Goal: Task Accomplishment & Management: Use online tool/utility

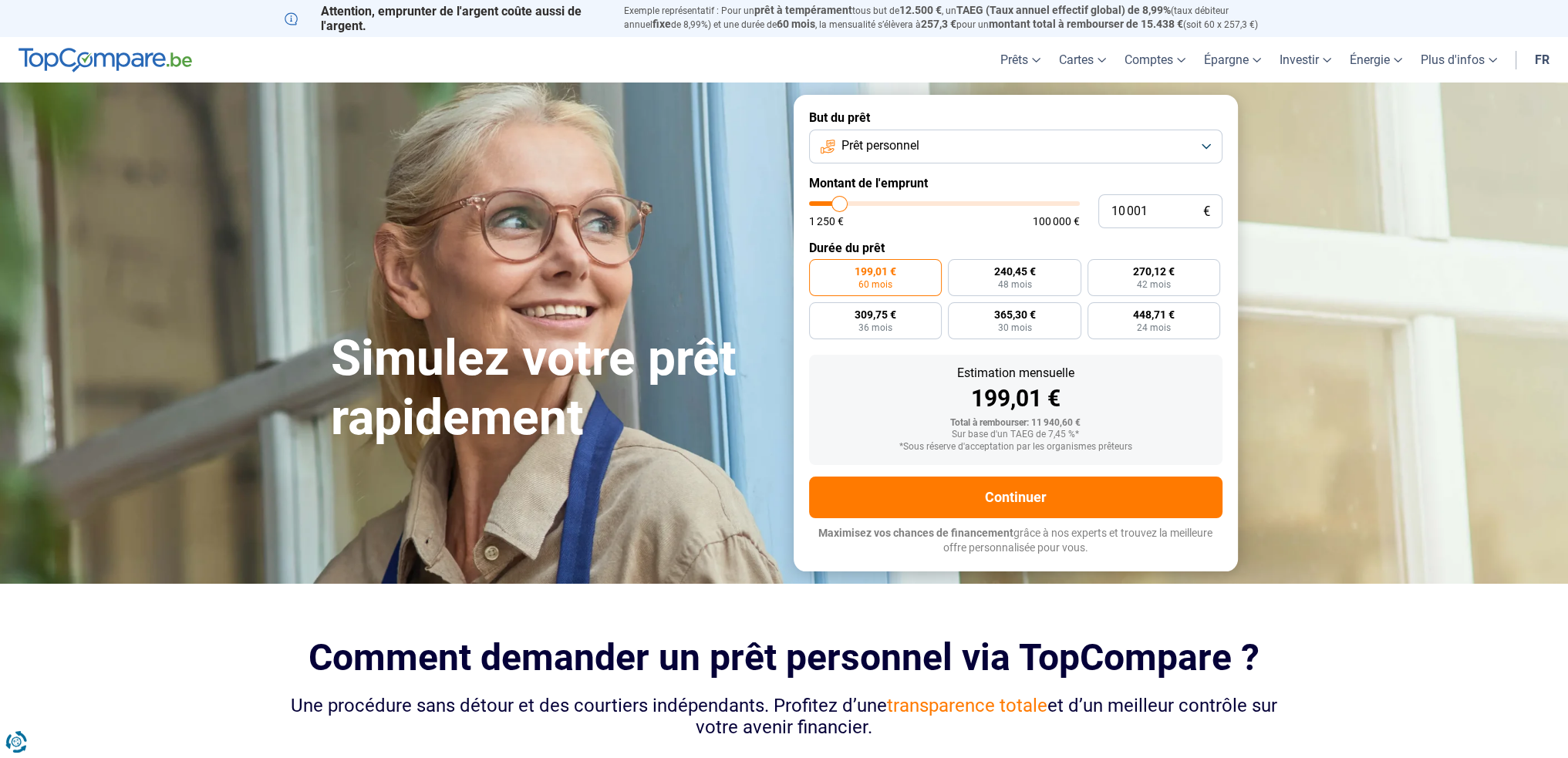
type input "10 500"
type input "10500"
type input "10 750"
type input "10750"
type input "11 250"
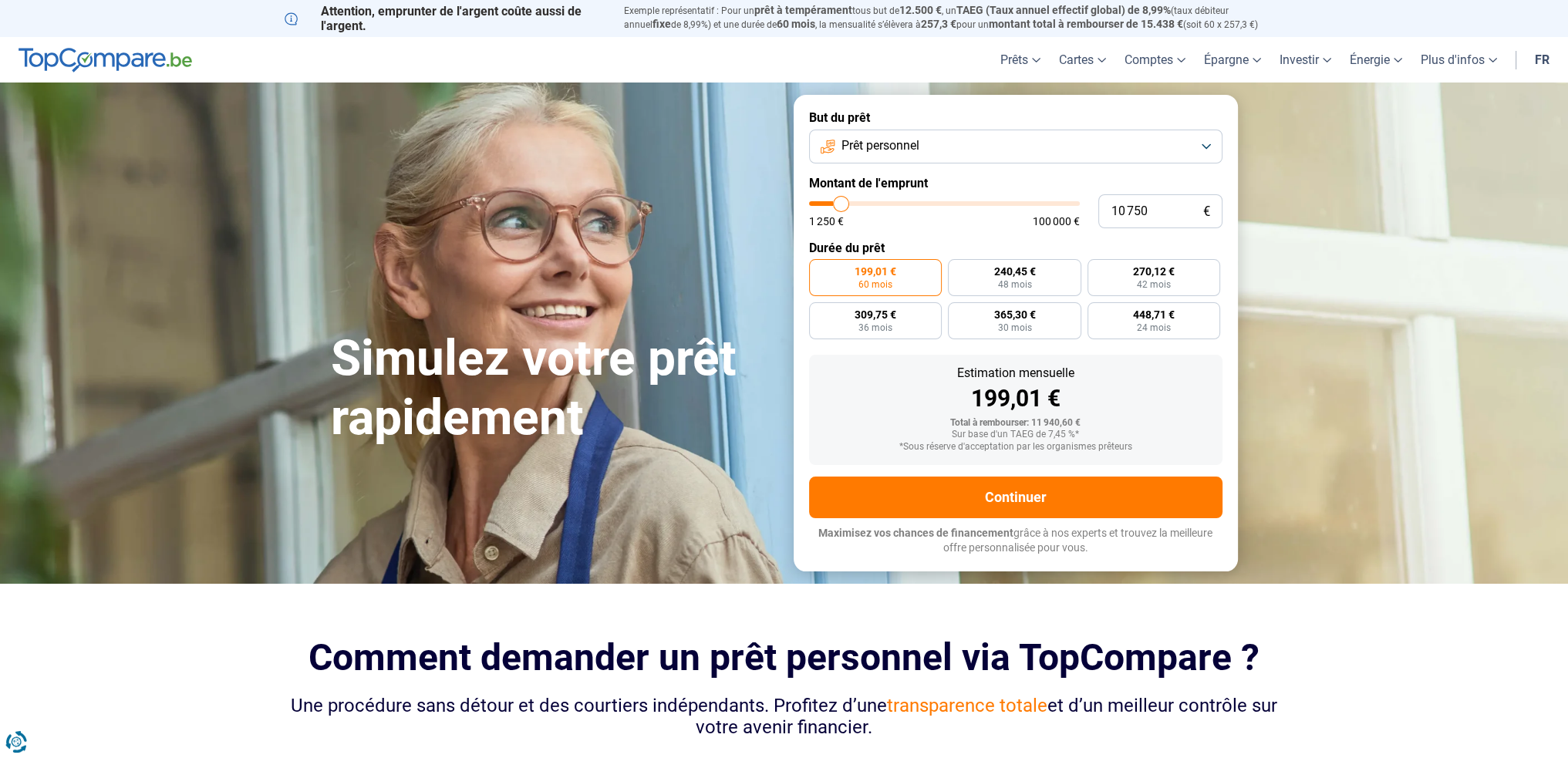
type input "11250"
type input "12 250"
type input "12250"
type input "12 750"
type input "12750"
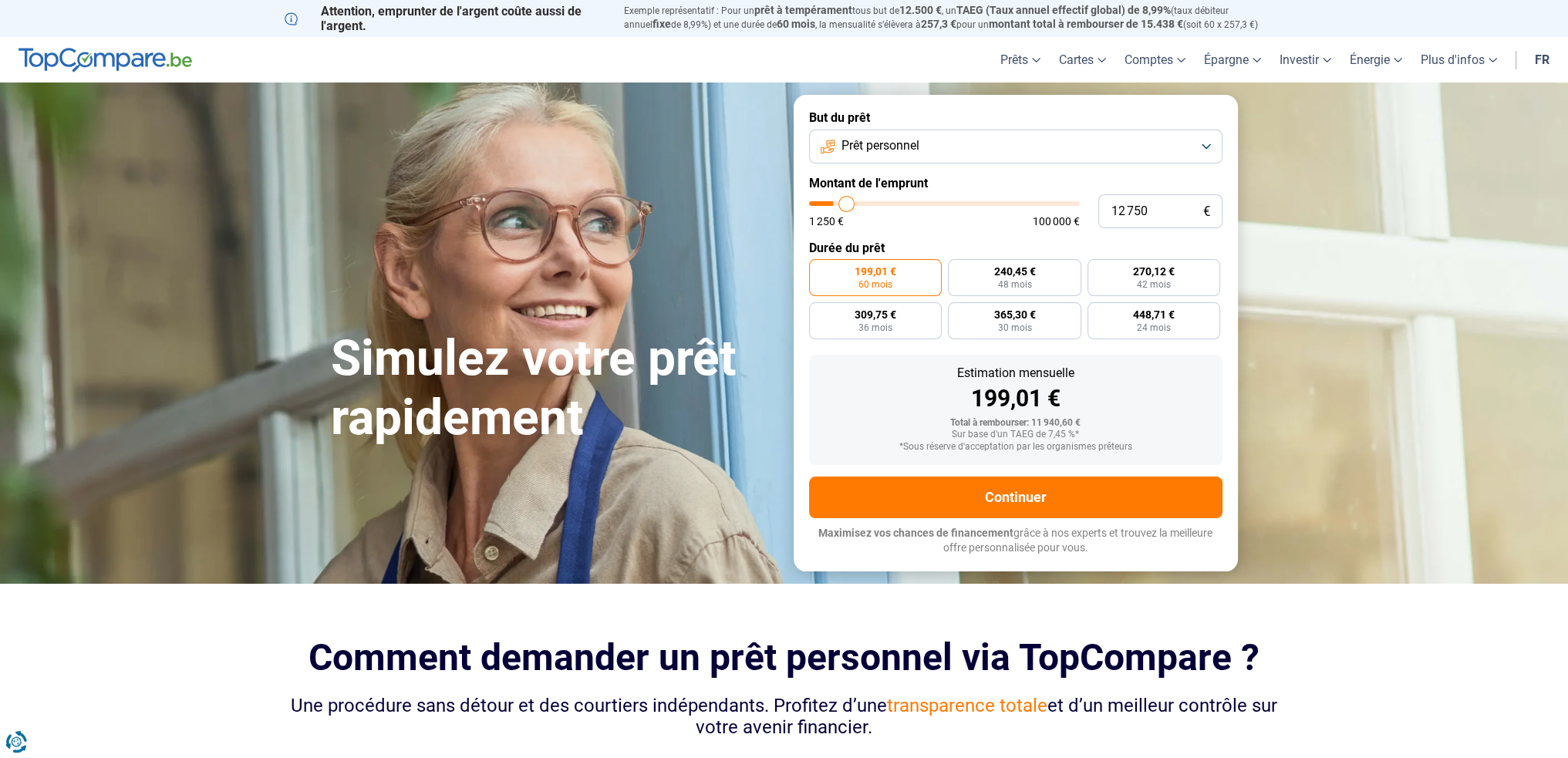
type input "14 750"
type input "14750"
type input "17 250"
type input "17250"
type input "20 000"
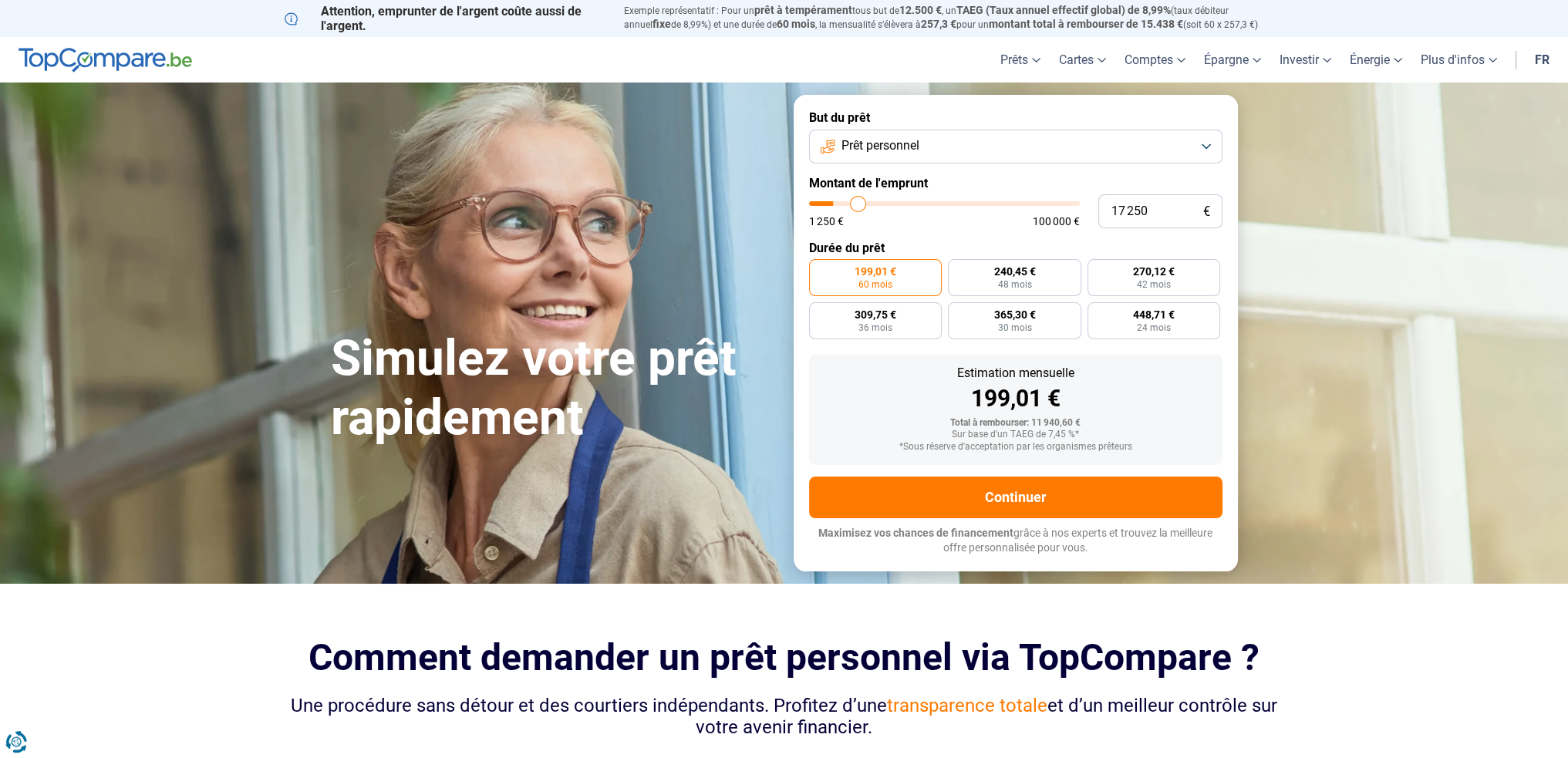
type input "20000"
type input "23 500"
type input "23500"
type input "25 250"
type input "25250"
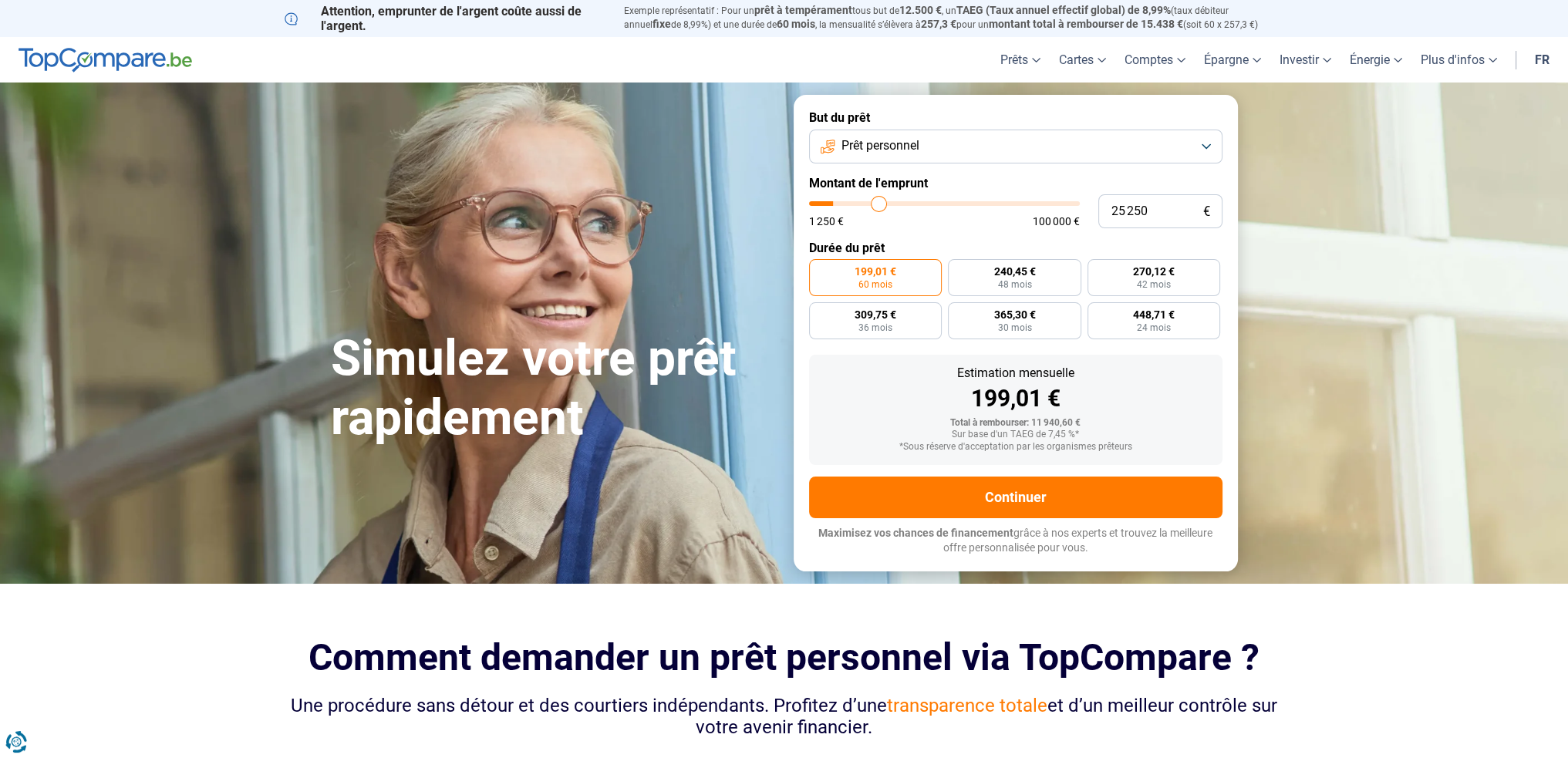
type input "26 250"
type input "26250"
type input "27 000"
type input "27000"
type input "27 250"
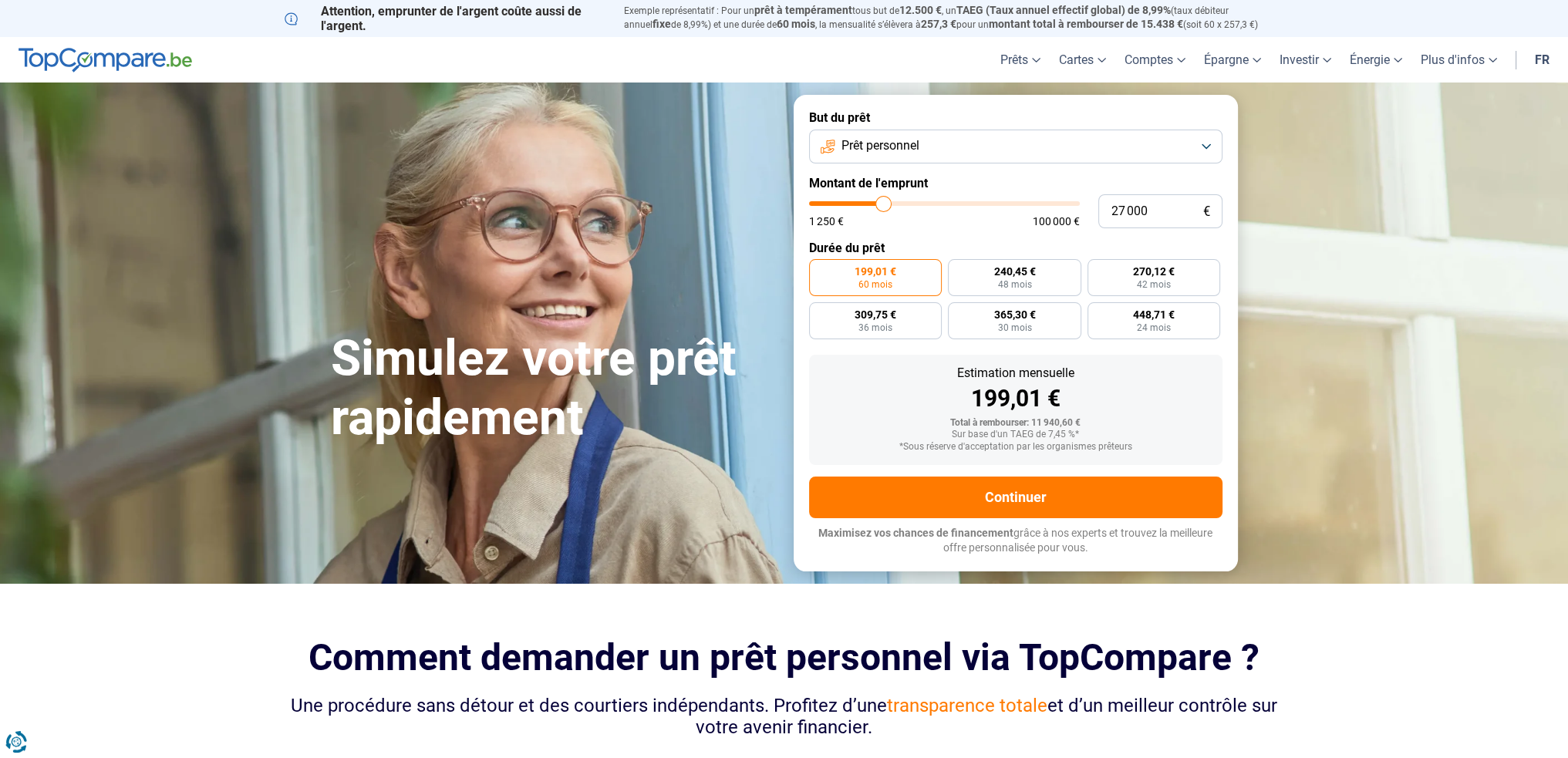
type input "27250"
type input "27 750"
type input "27750"
type input "28 750"
type input "28750"
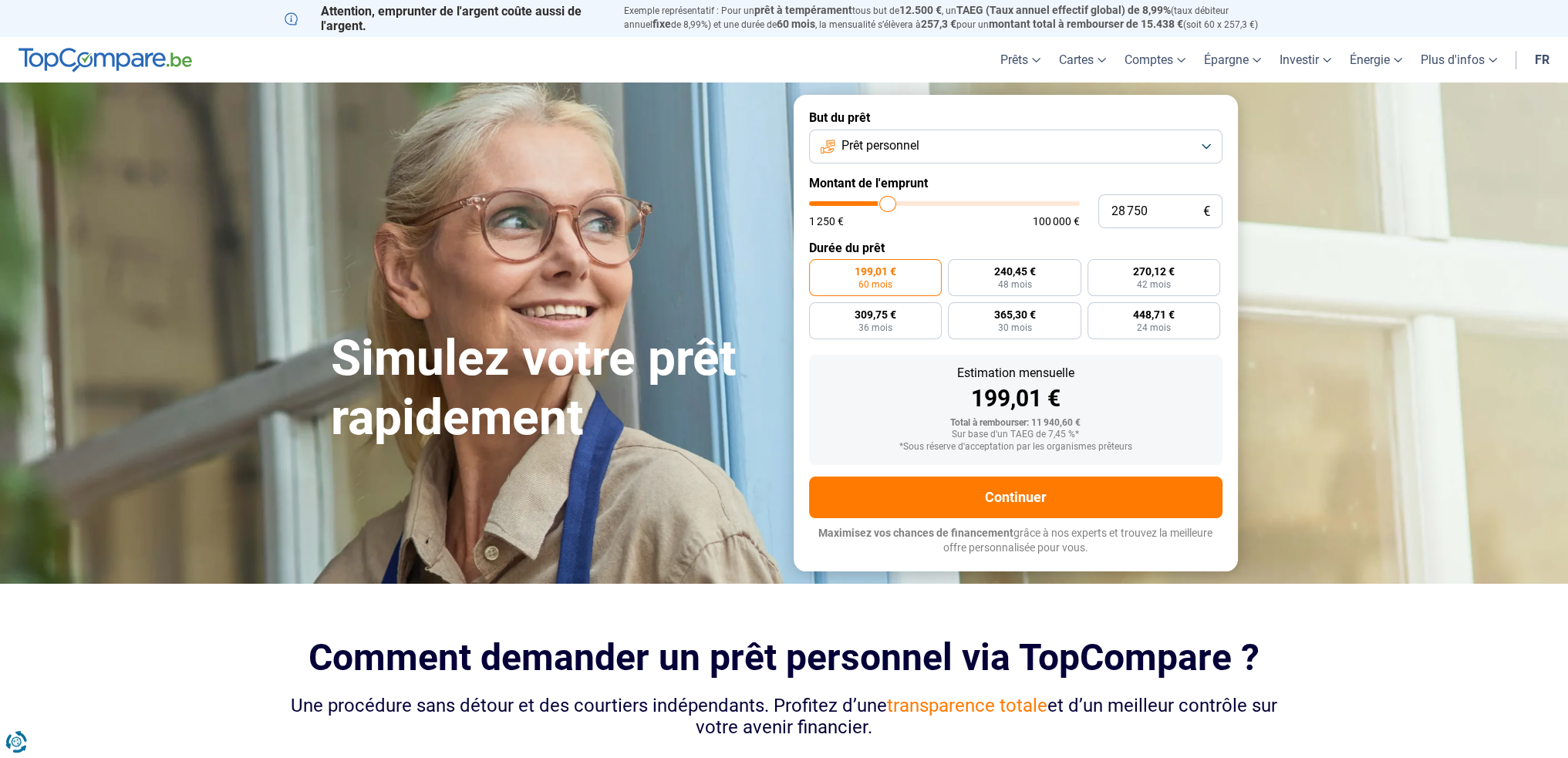
type input "30 000"
type input "30000"
type input "31 500"
type input "31500"
type input "34 250"
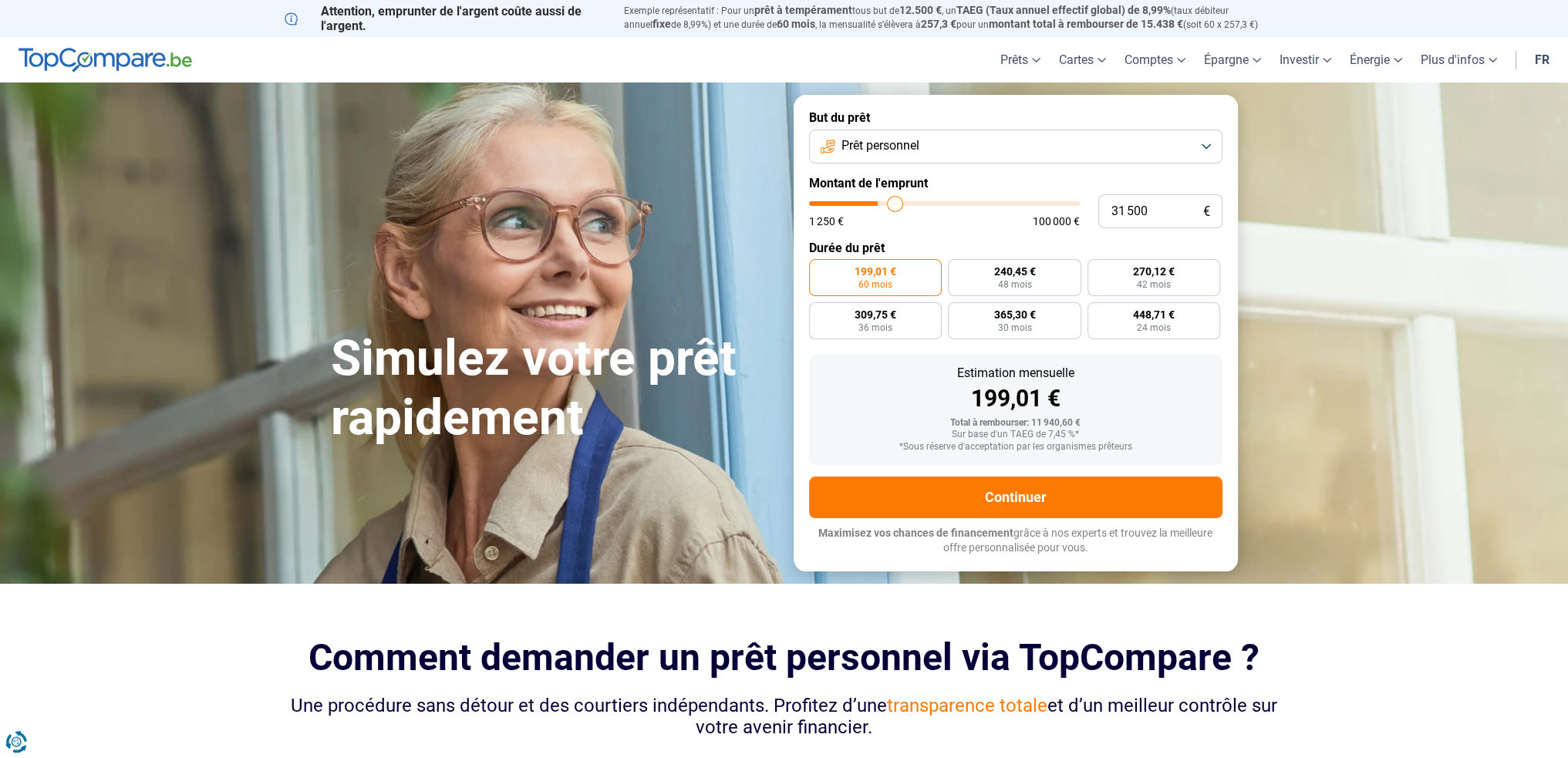
type input "34250"
type input "36 000"
type input "36000"
type input "37 000"
type input "37000"
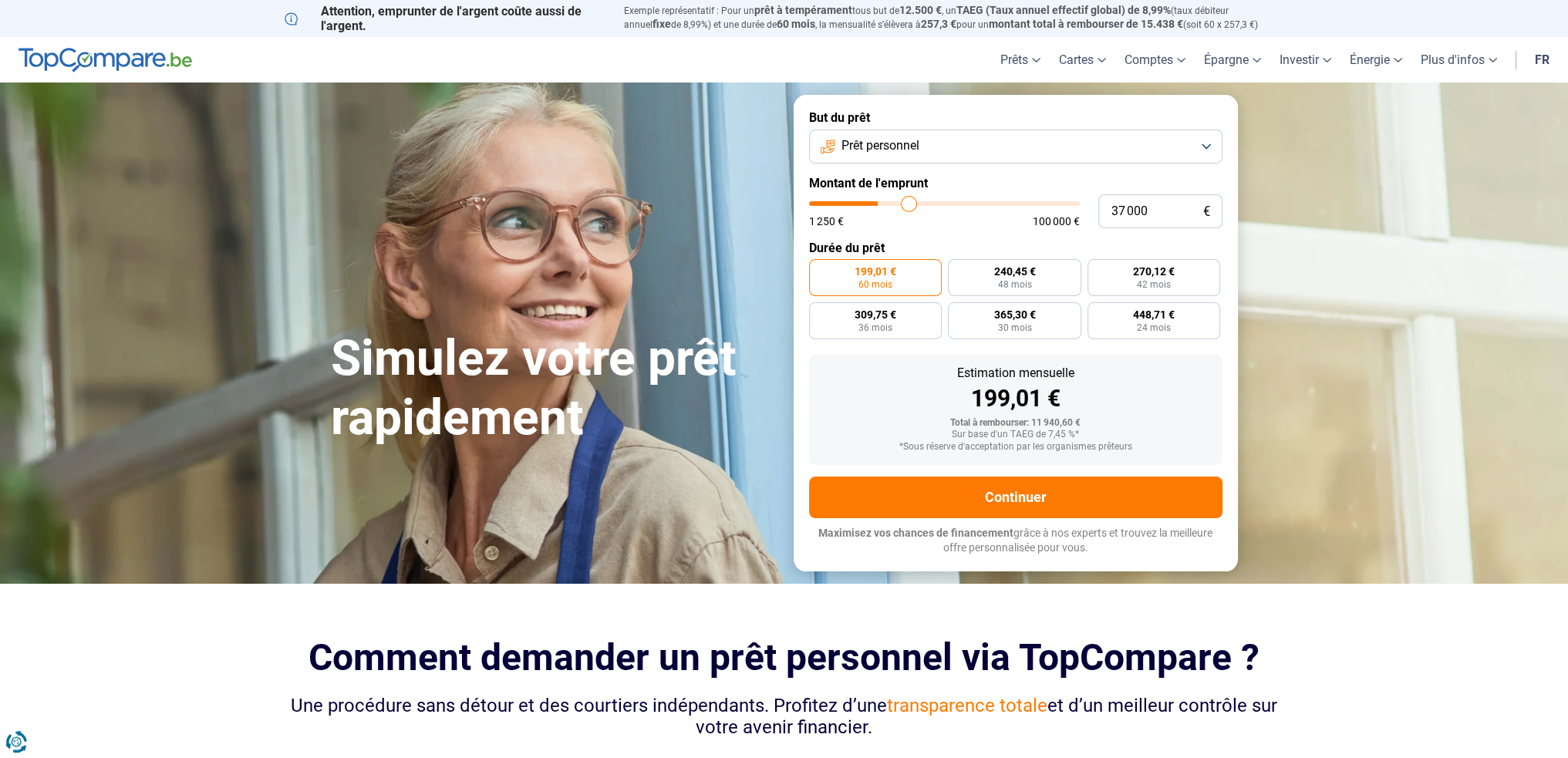
type input "37 500"
type input "37500"
type input "37 250"
type input "37250"
type input "36 750"
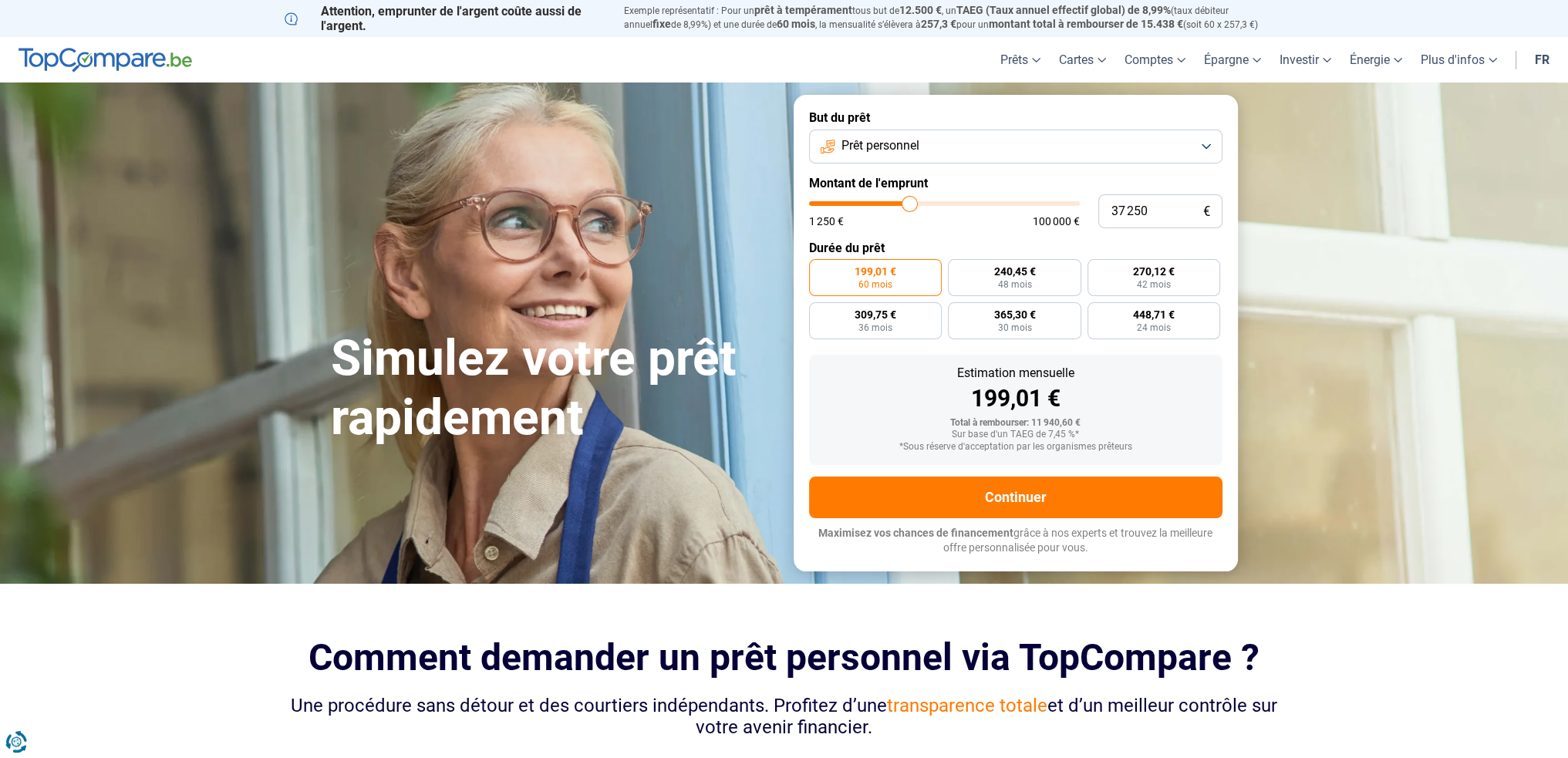
type input "36750"
type input "36 500"
type input "36500"
type input "36 000"
type input "36000"
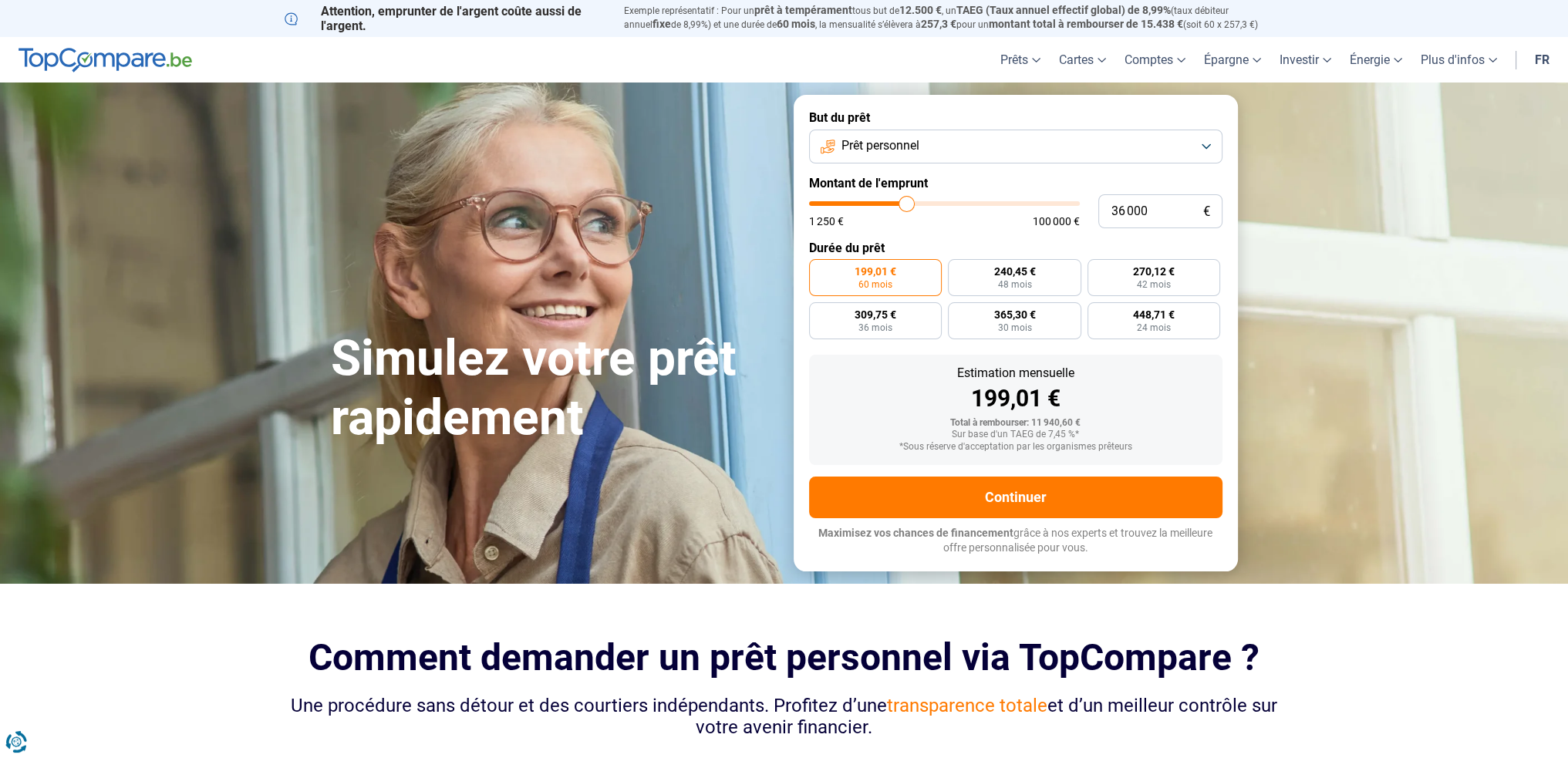
type input "35 000"
type input "35000"
type input "34 500"
type input "34500"
type input "34 250"
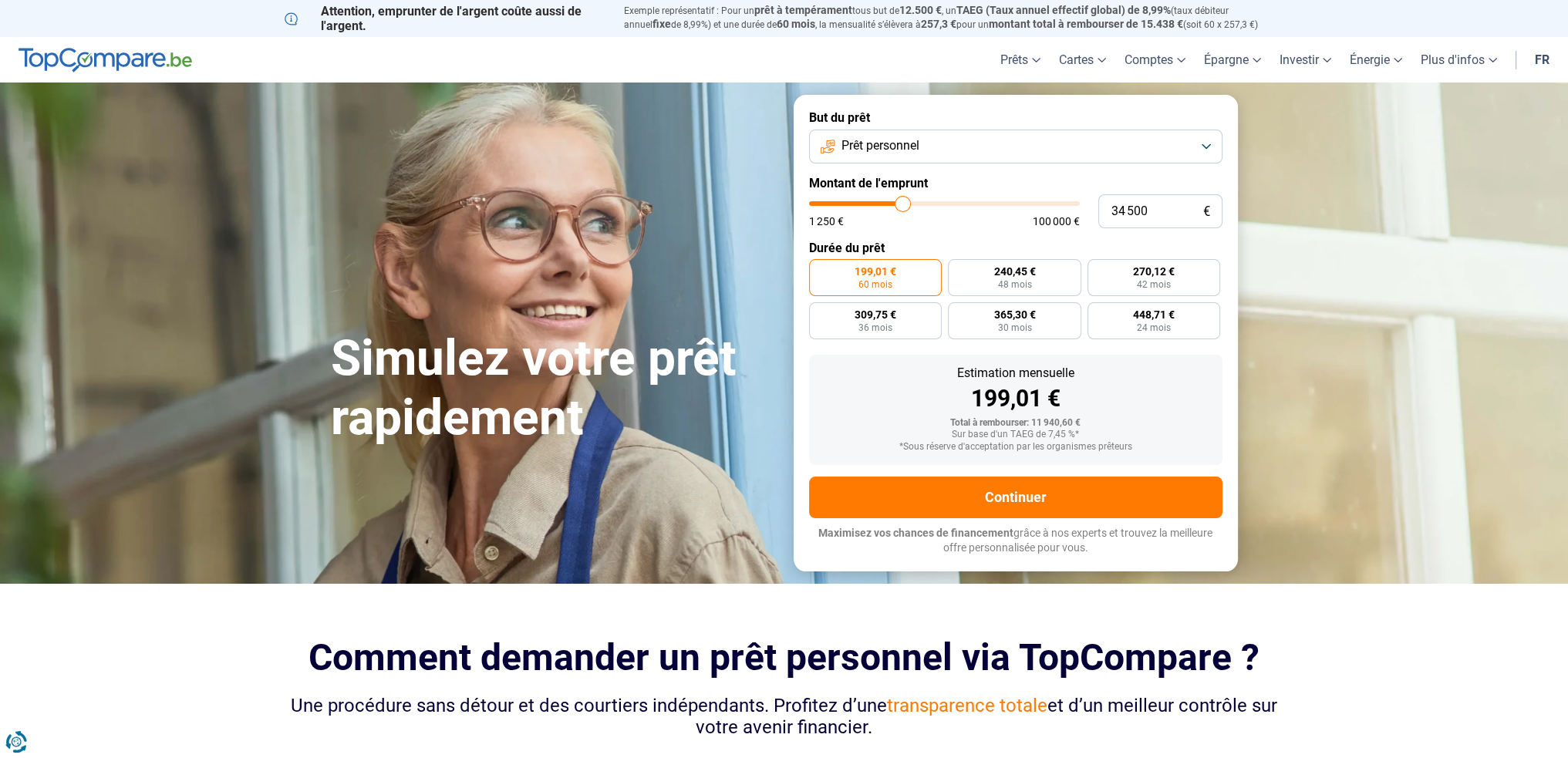
type input "34250"
type input "33 750"
type input "33750"
type input "33 250"
type input "33250"
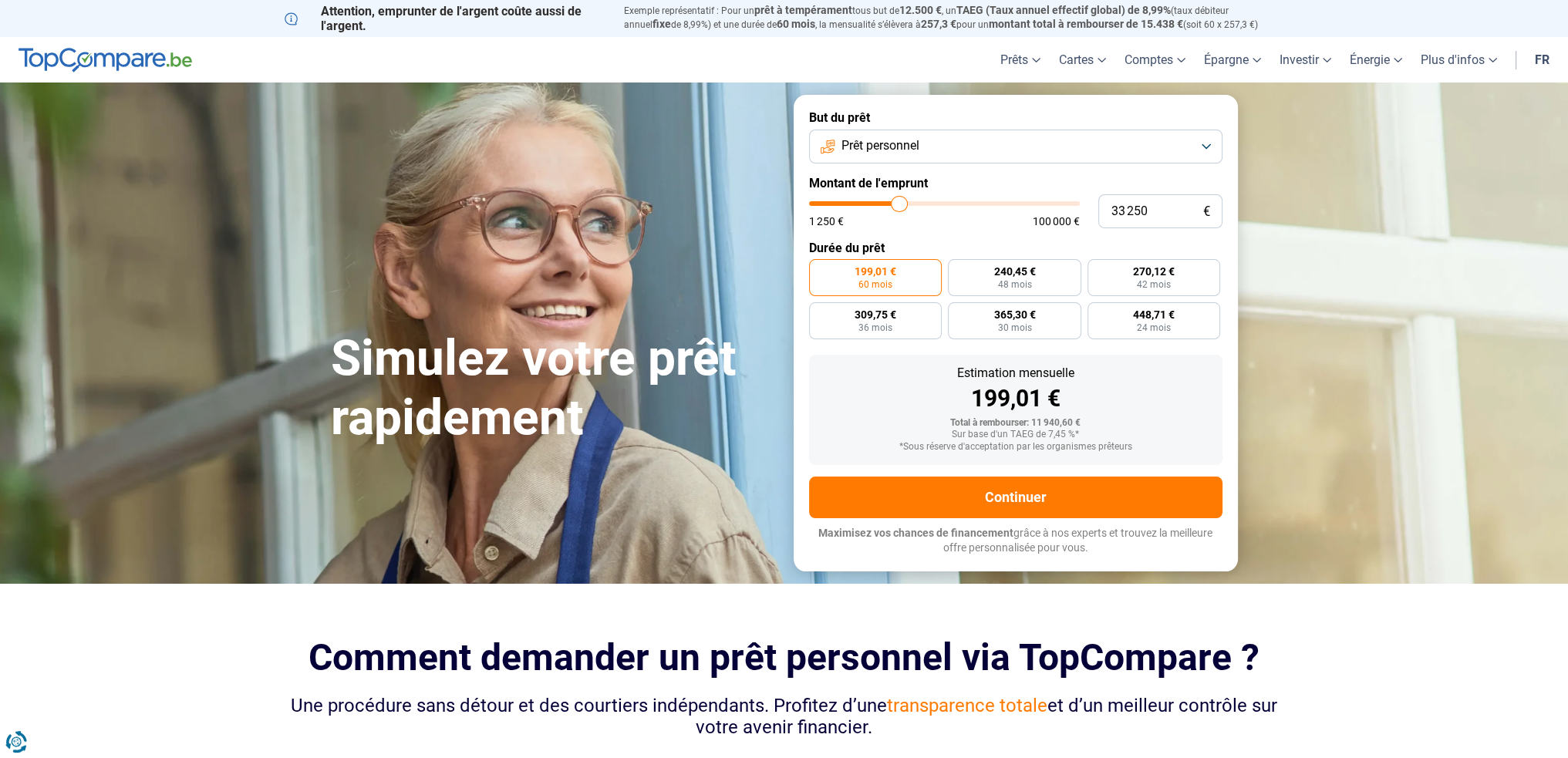
type input "32 250"
type input "32250"
type input "29 750"
type input "29750"
type input "28 000"
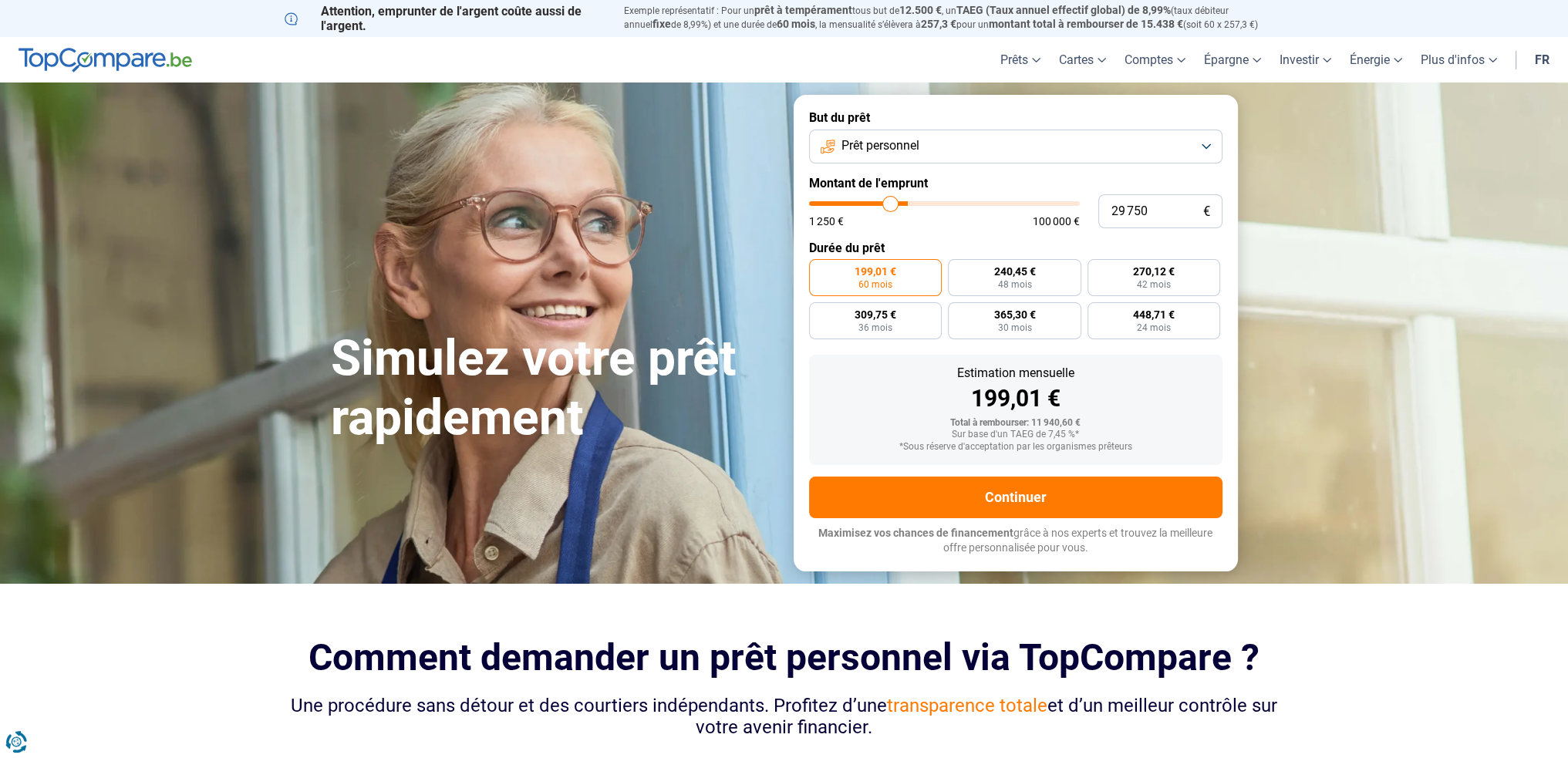
type input "28000"
type input "25 250"
type input "25250"
type input "23 250"
type input "23250"
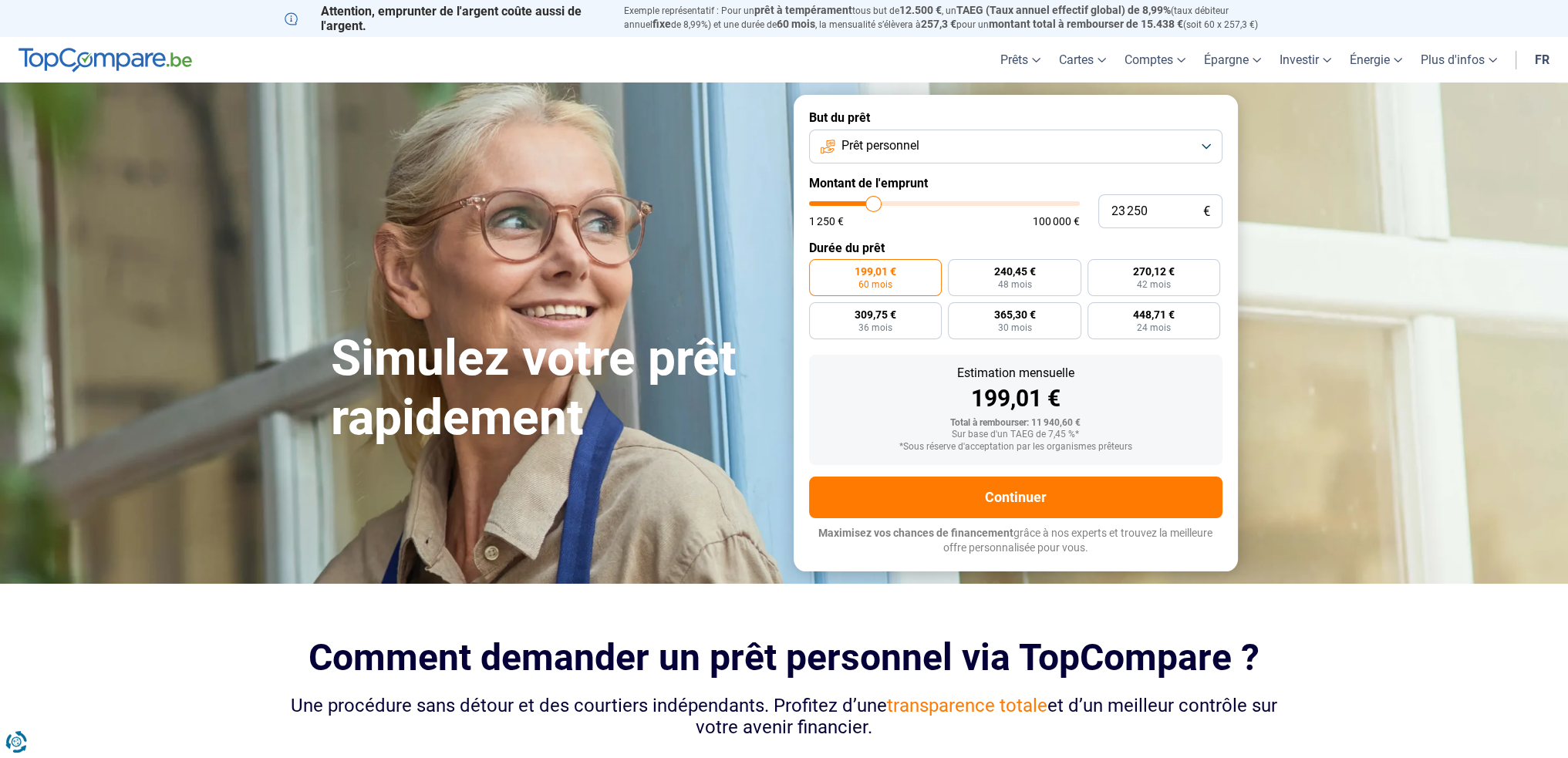
type input "21 000"
type input "21000"
type input "19 500"
drag, startPoint x: 839, startPoint y: 205, endPoint x: 864, endPoint y: 212, distance: 26.0
type input "19500"
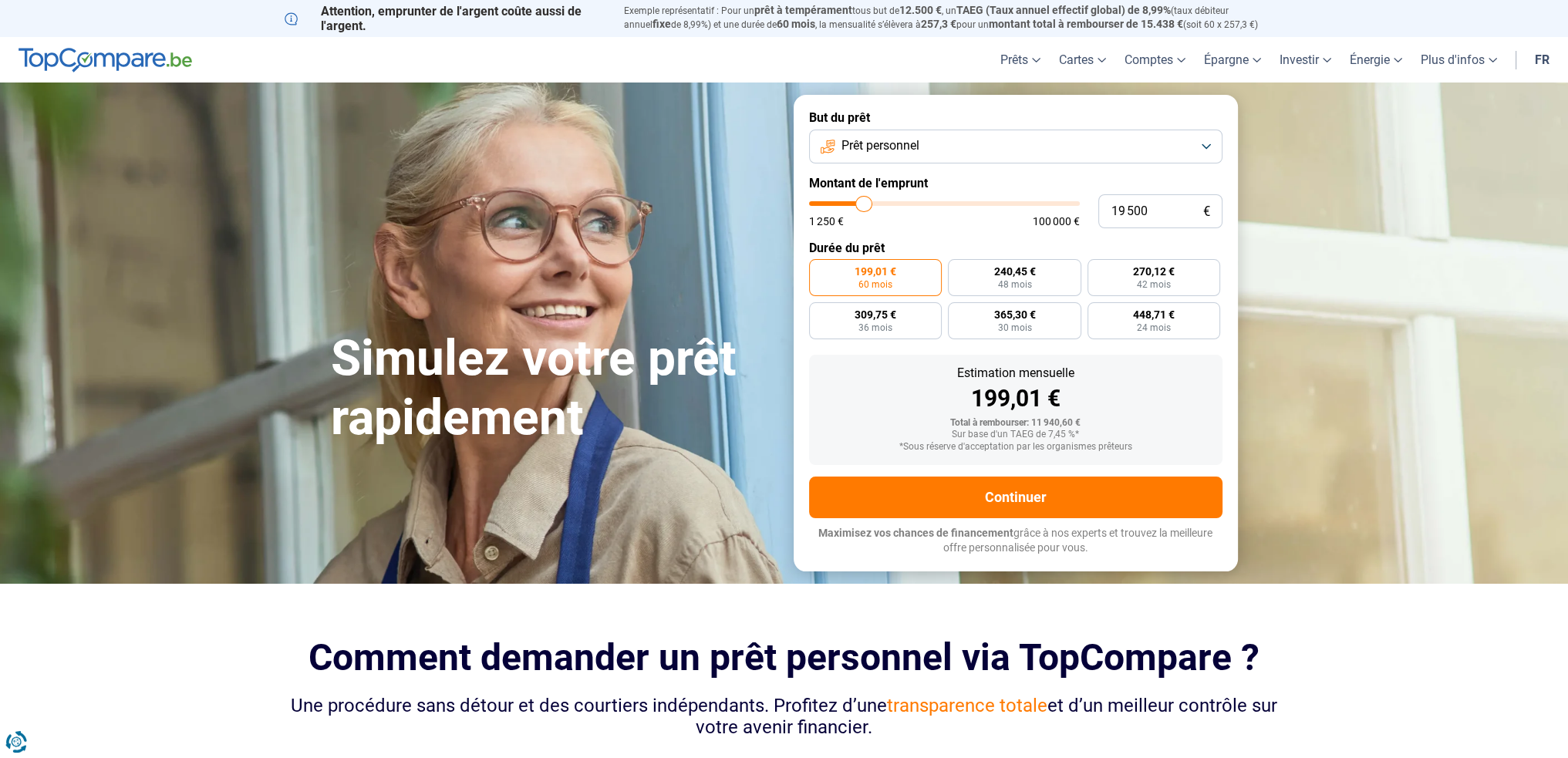
click at [864, 206] on input "range" at bounding box center [945, 203] width 270 height 4
radio input "false"
drag, startPoint x: 1174, startPoint y: 215, endPoint x: 1052, endPoint y: 219, distance: 122.1
click at [1052, 219] on div "19 500 € 1 250 € 100 000 €" at bounding box center [1016, 211] width 413 height 34
type input "5"
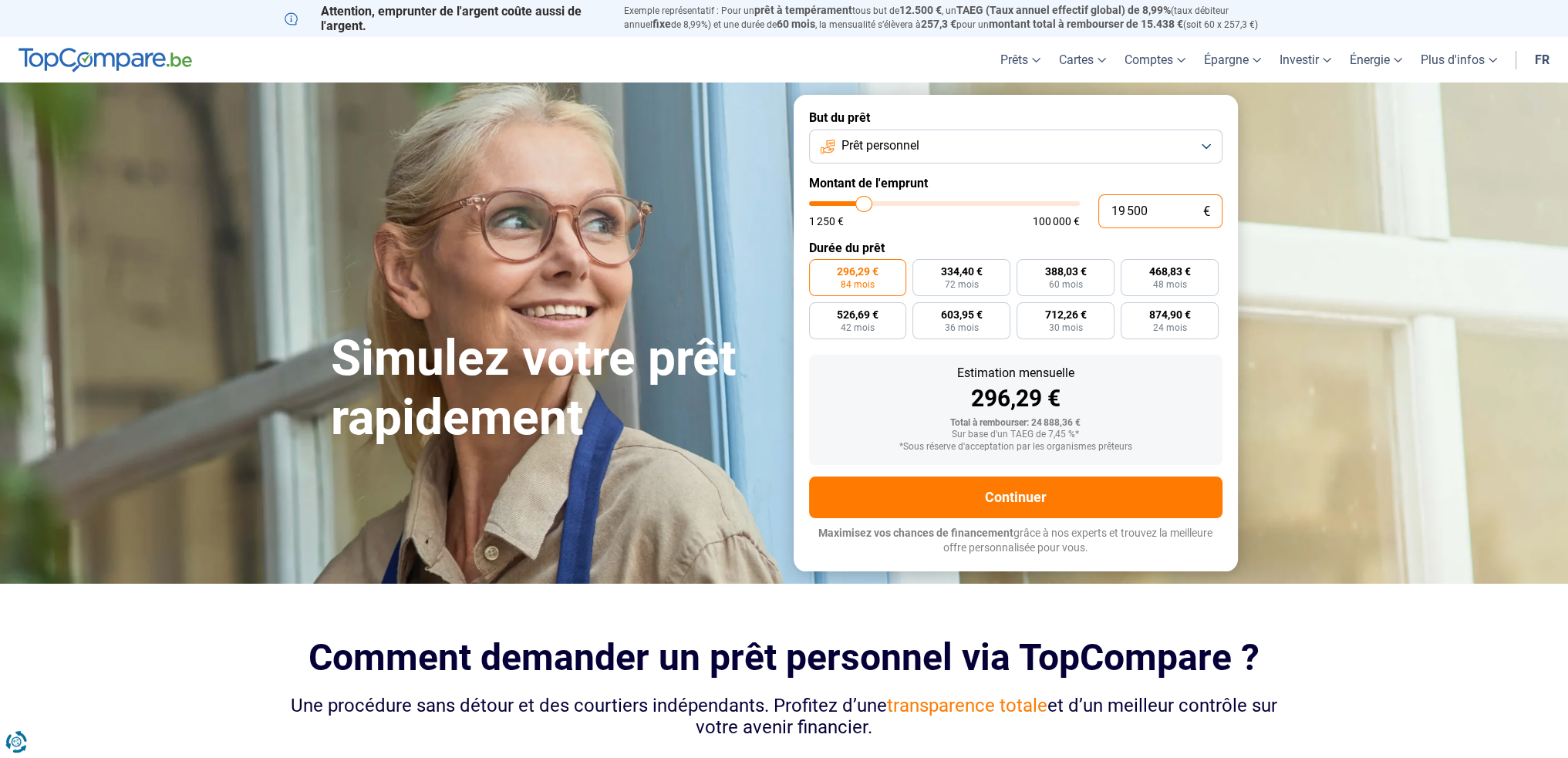
type input "1250"
type input "50"
type input "1250"
type input "500"
type input "1250"
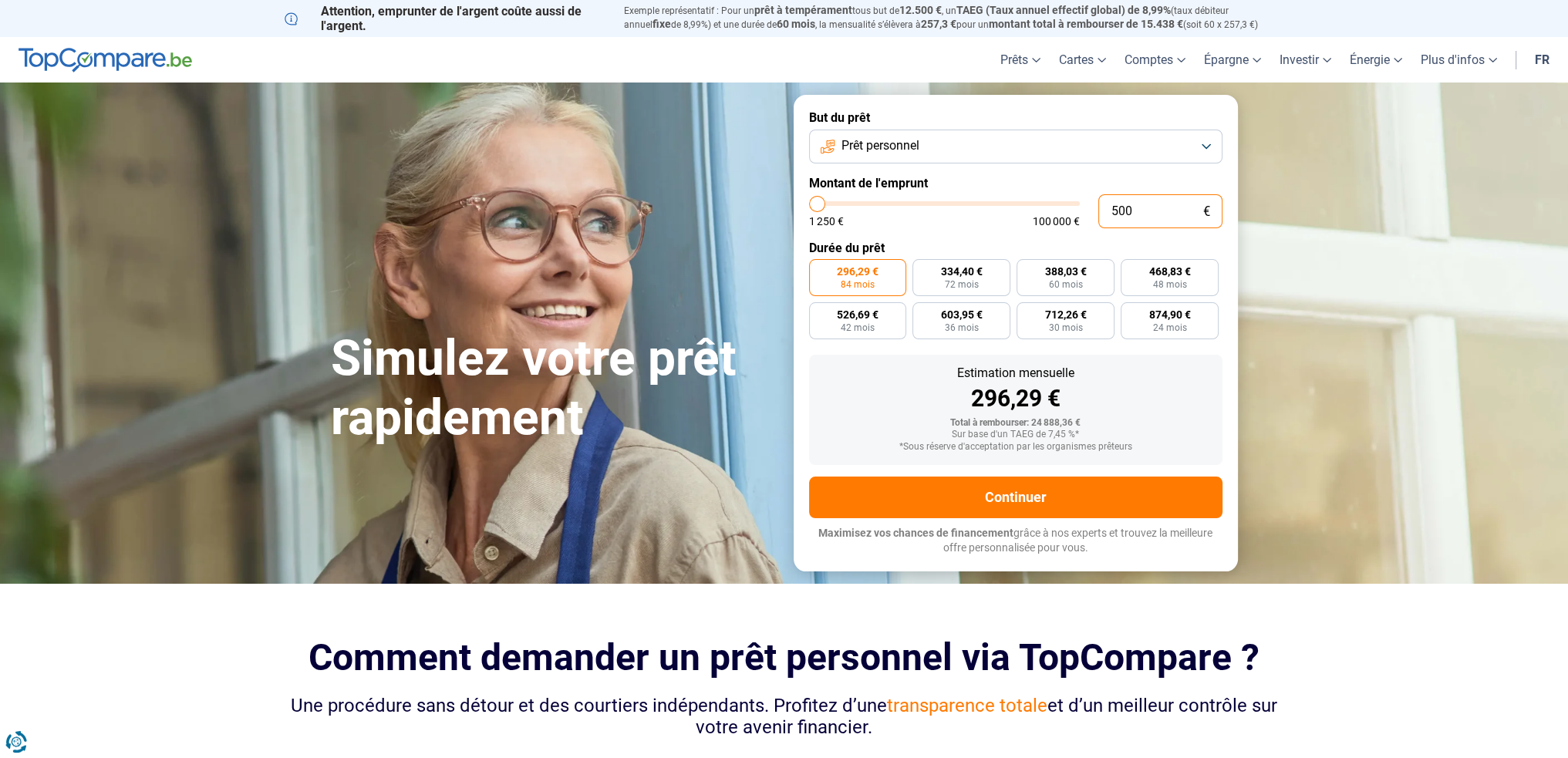
type input "5 000"
type input "5000"
radio input "true"
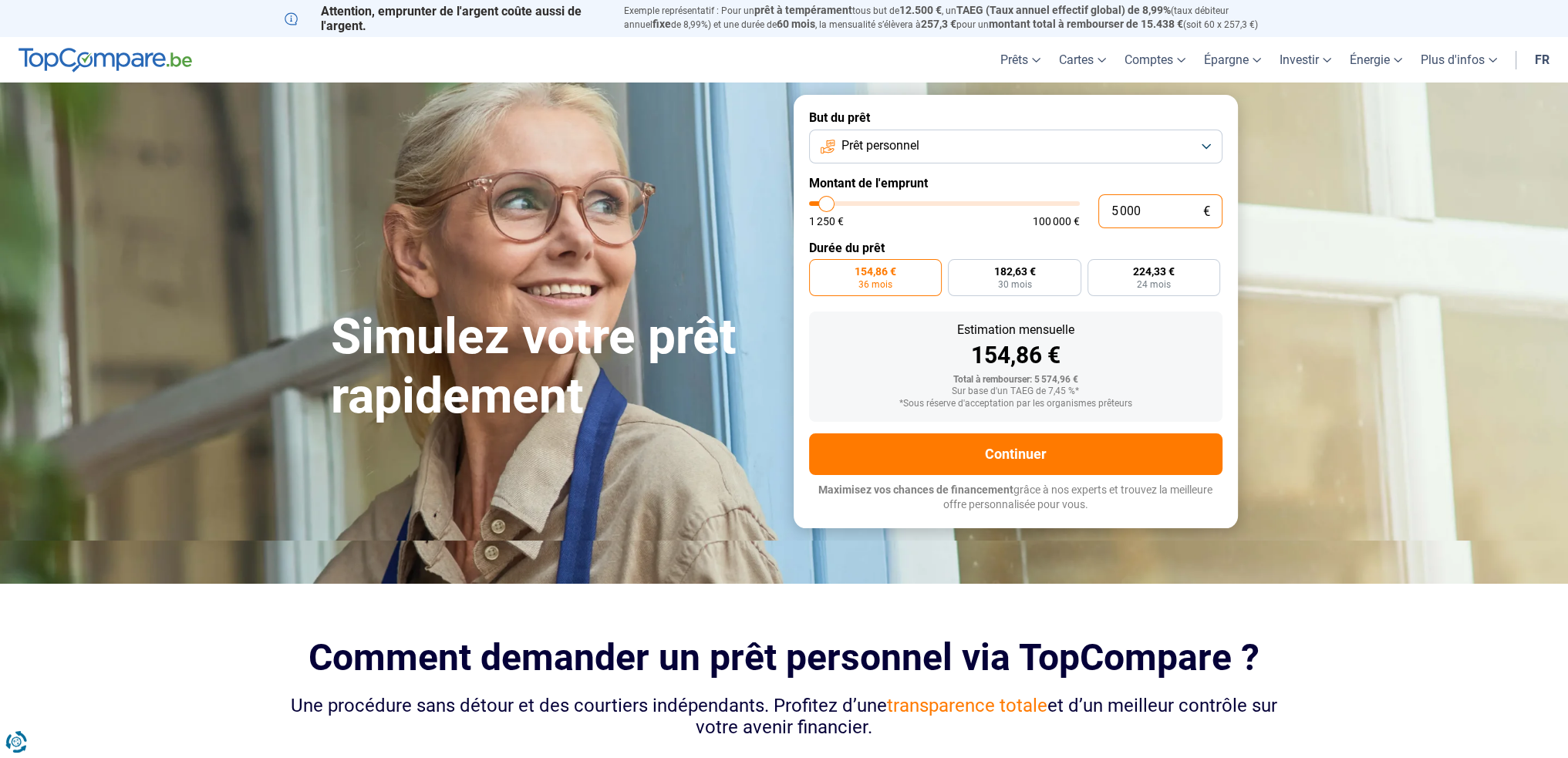
type input "5 000"
click at [918, 141] on span "Prêt personnel" at bounding box center [881, 146] width 78 height 17
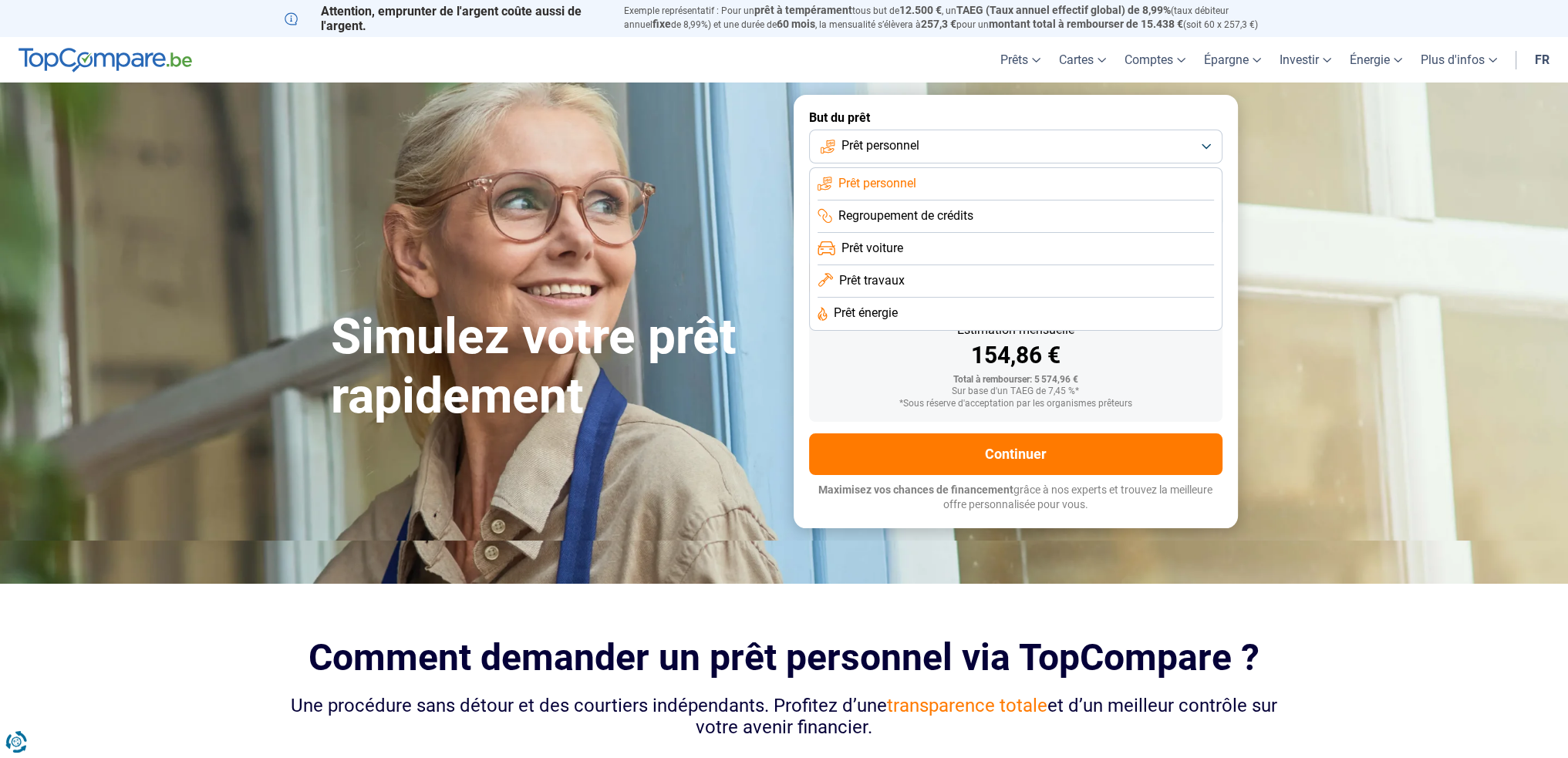
click at [871, 249] on span "Prêt voiture" at bounding box center [872, 249] width 62 height 17
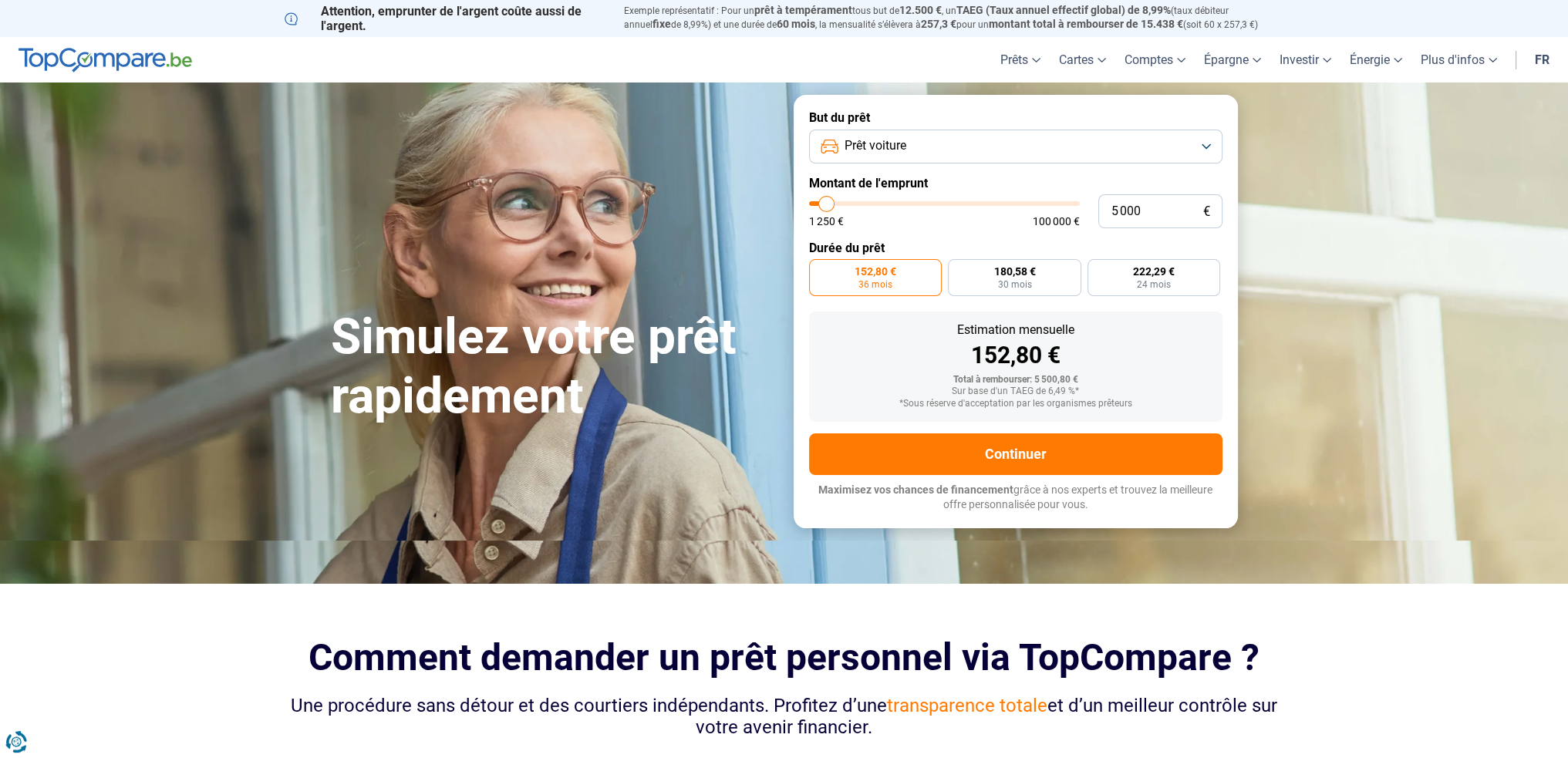
click at [882, 151] on span "Prêt voiture" at bounding box center [875, 146] width 62 height 17
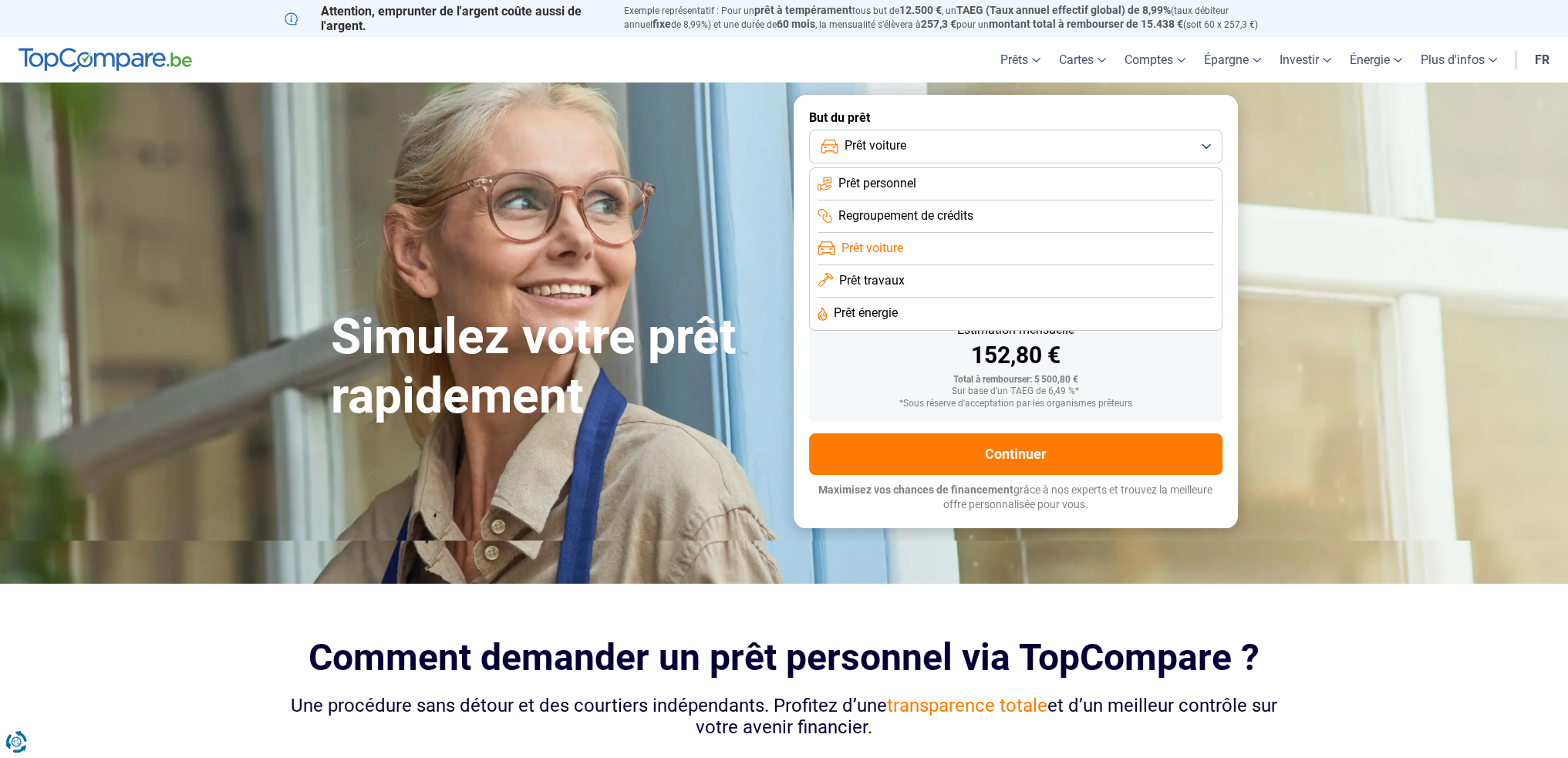
click at [879, 185] on span "Prêt personnel" at bounding box center [877, 184] width 78 height 17
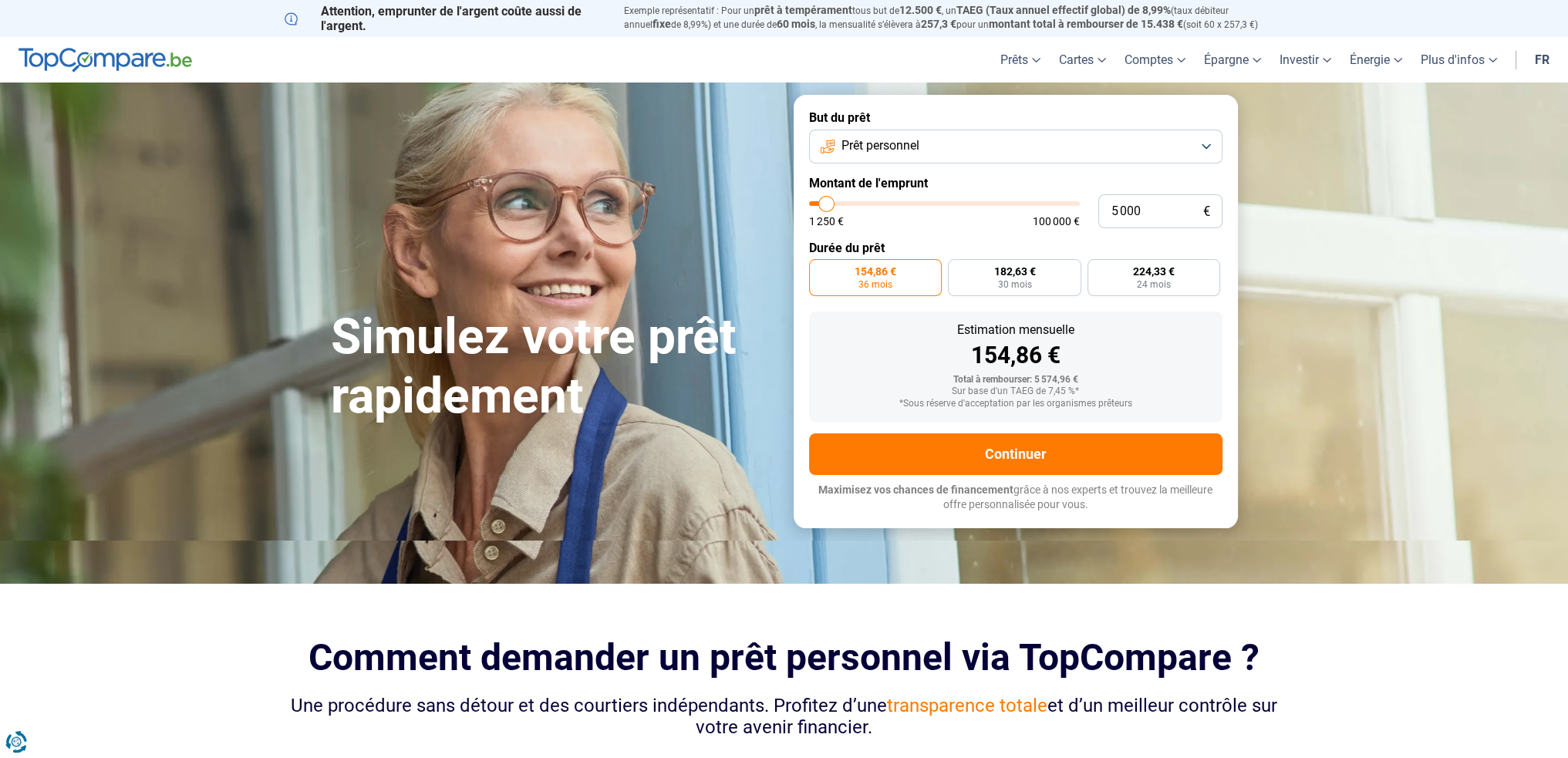
click at [888, 144] on span "Prêt personnel" at bounding box center [881, 146] width 78 height 17
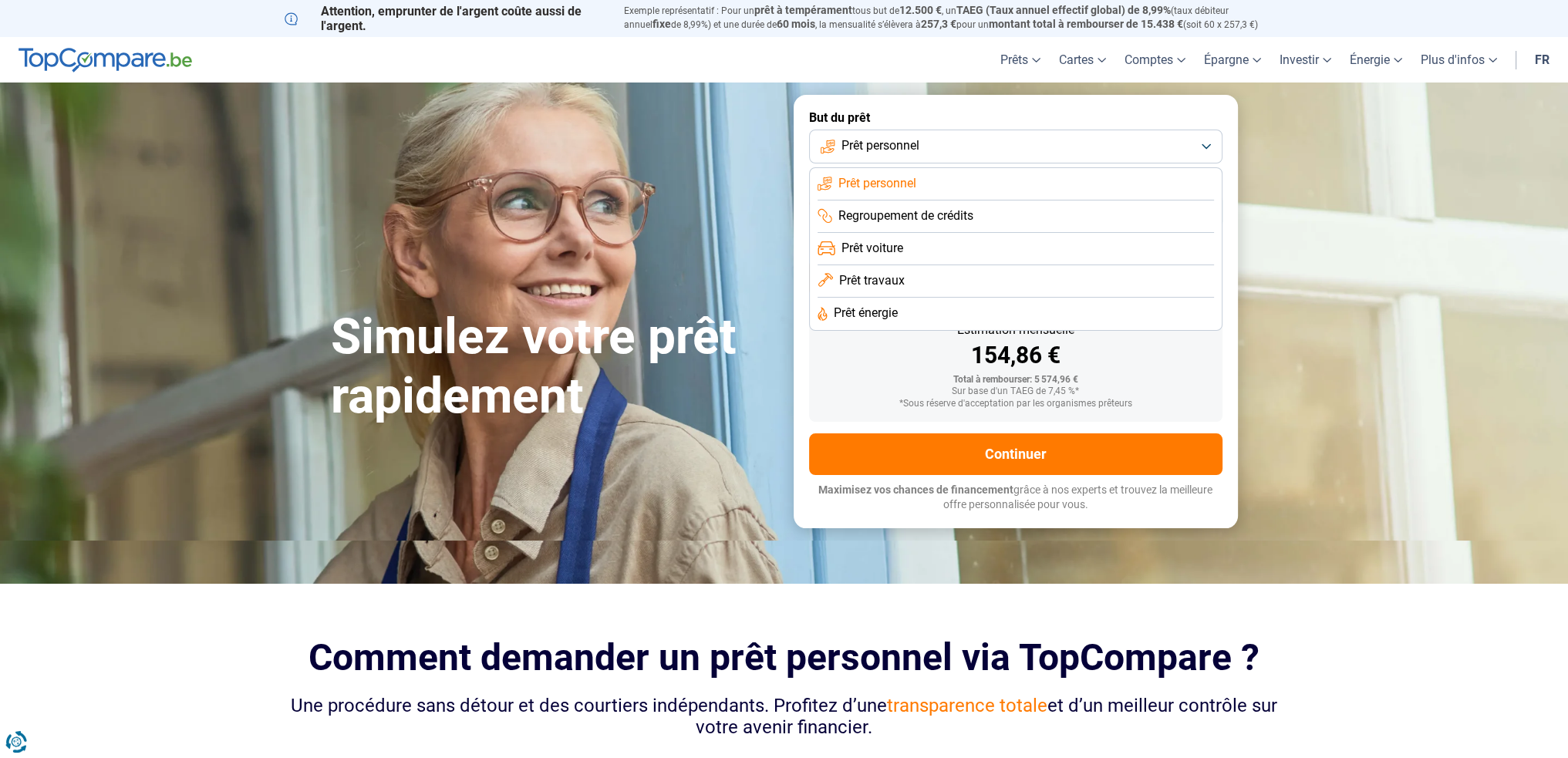
click at [855, 245] on span "Prêt voiture" at bounding box center [872, 249] width 62 height 17
